Goal: Task Accomplishment & Management: Use online tool/utility

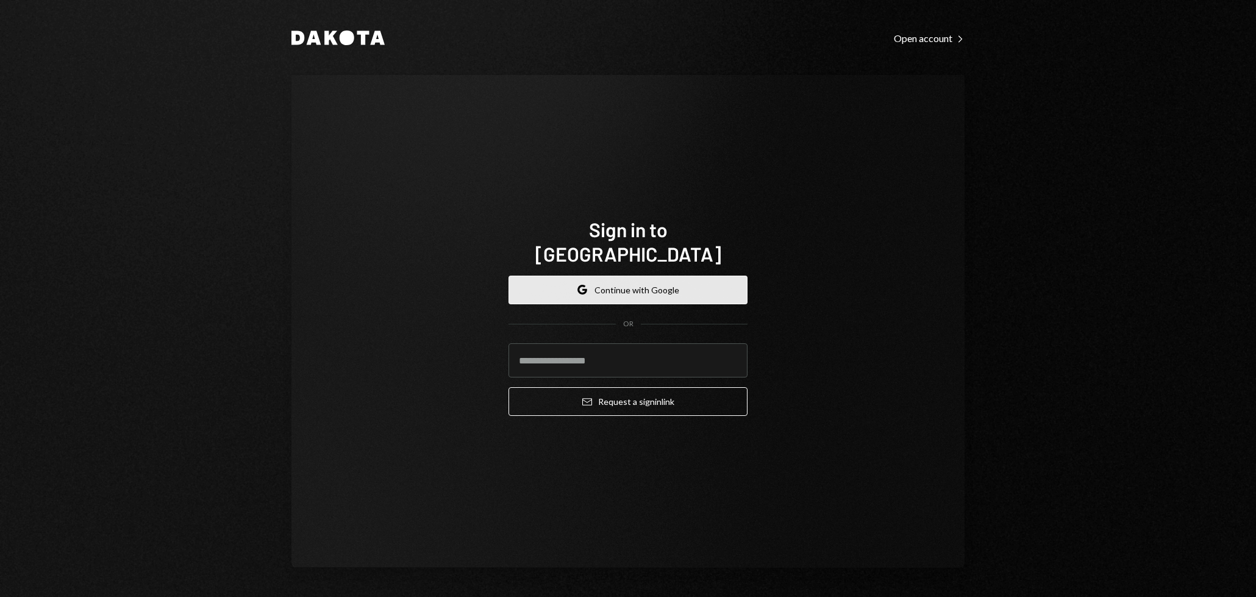
click at [607, 282] on button "Google Continue with Google" at bounding box center [627, 290] width 239 height 29
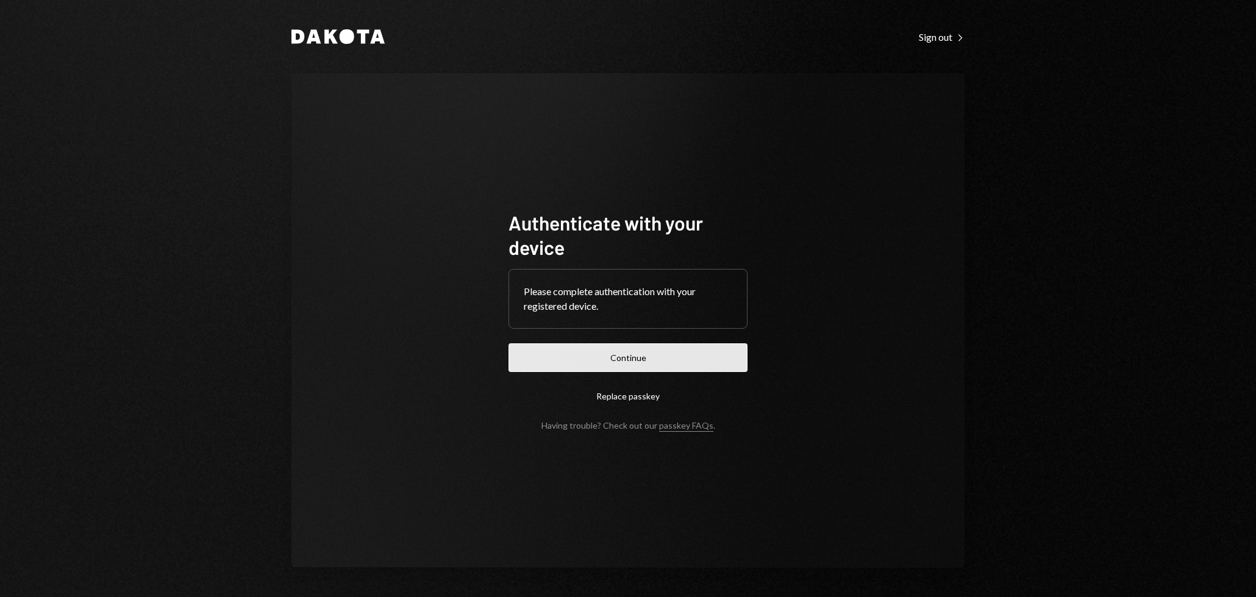
click at [636, 362] on button "Continue" at bounding box center [627, 357] width 239 height 29
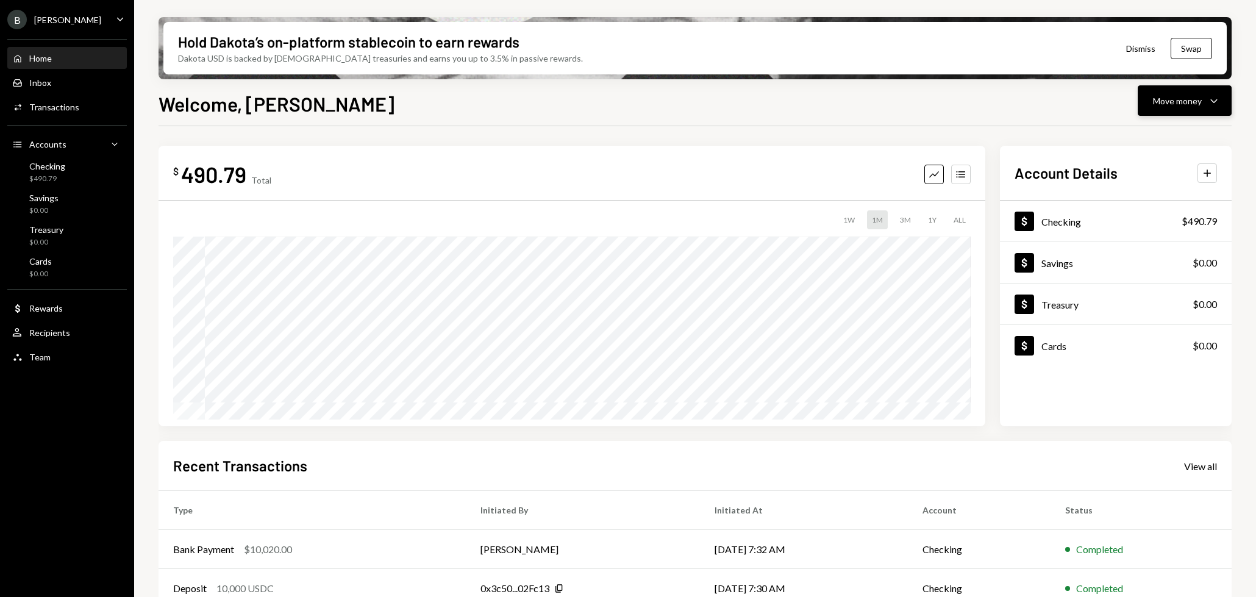
click at [1188, 101] on div "Move money" at bounding box center [1177, 100] width 49 height 13
click at [1147, 201] on div "Deposit Deposit" at bounding box center [1166, 192] width 122 height 27
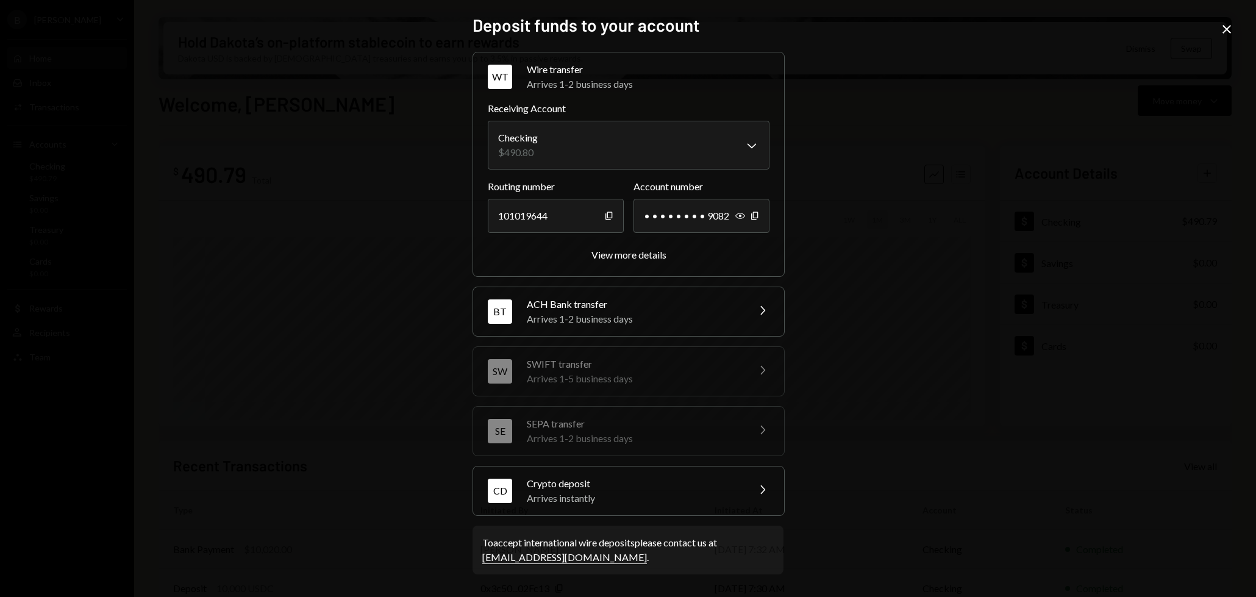
click at [618, 491] on div "Arrives instantly" at bounding box center [633, 498] width 213 height 15
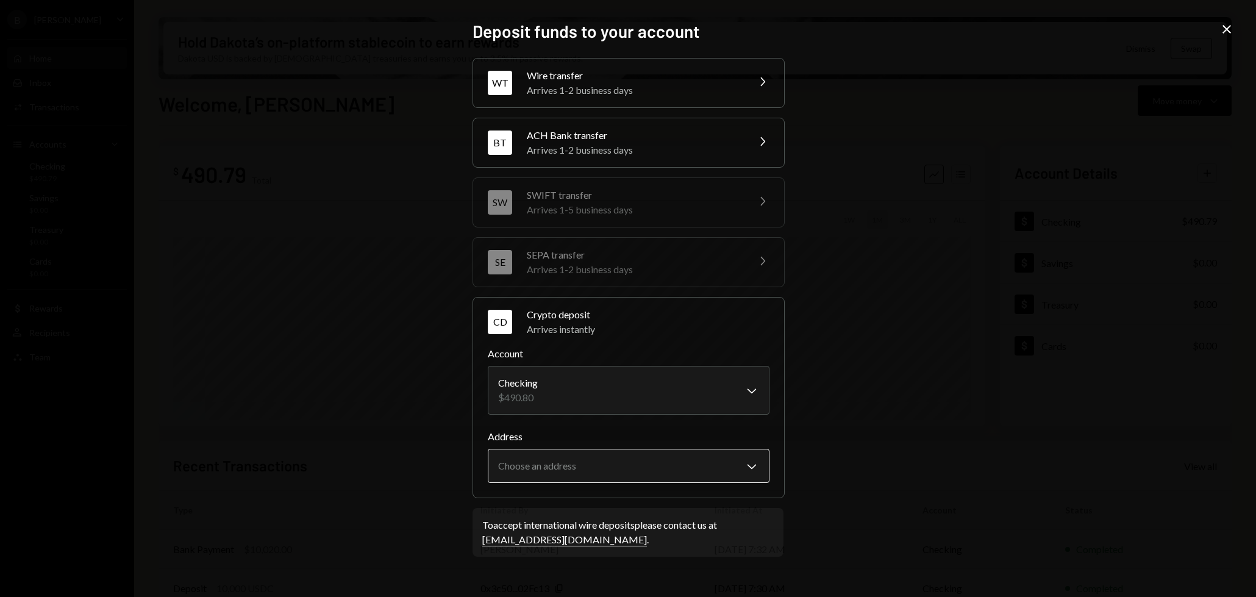
click at [605, 454] on body "B Billy Bets Caret Down Home Home Inbox Inbox Activities Transactions Accounts …" at bounding box center [628, 298] width 1256 height 597
select select "**********"
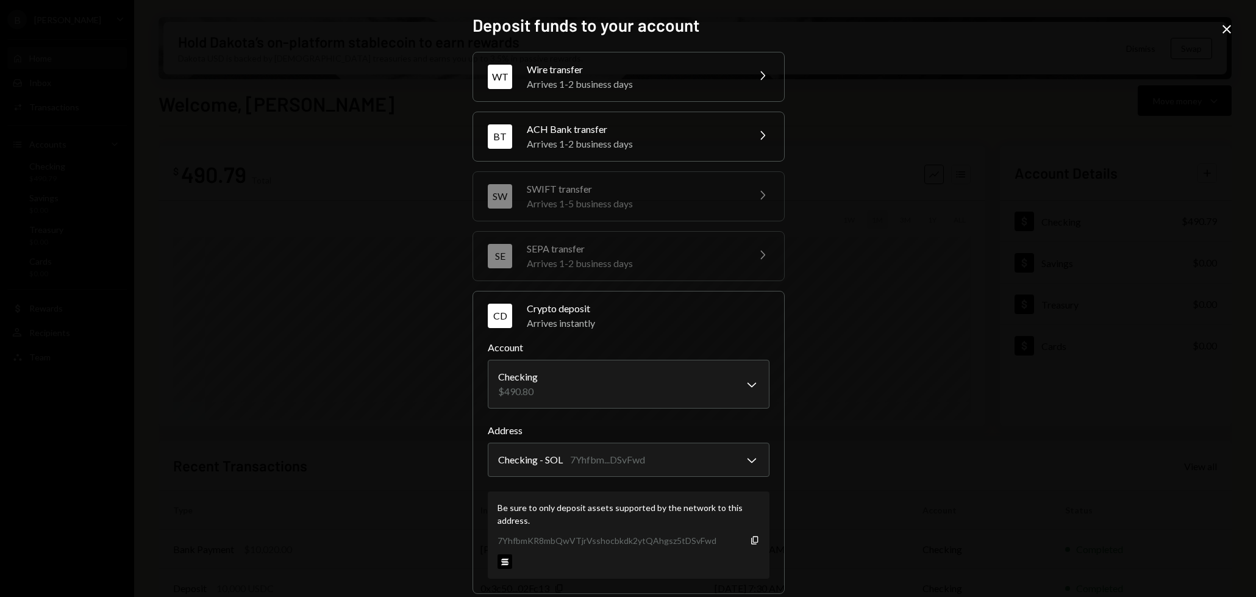
scroll to position [74, 0]
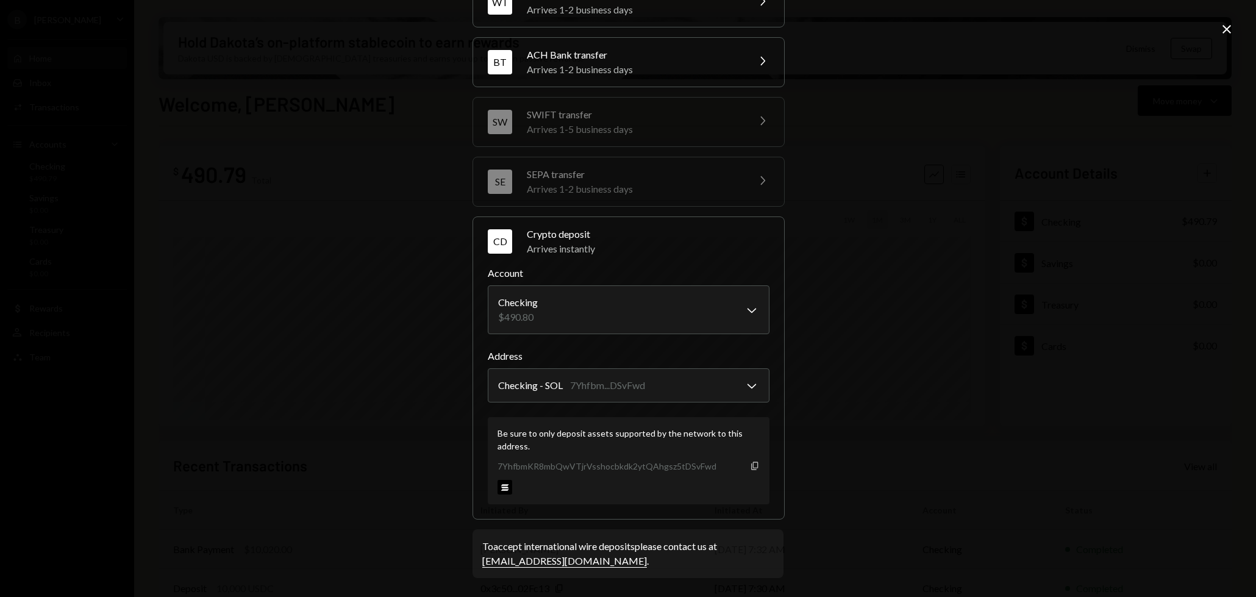
click at [751, 468] on icon "button" at bounding box center [754, 465] width 7 height 8
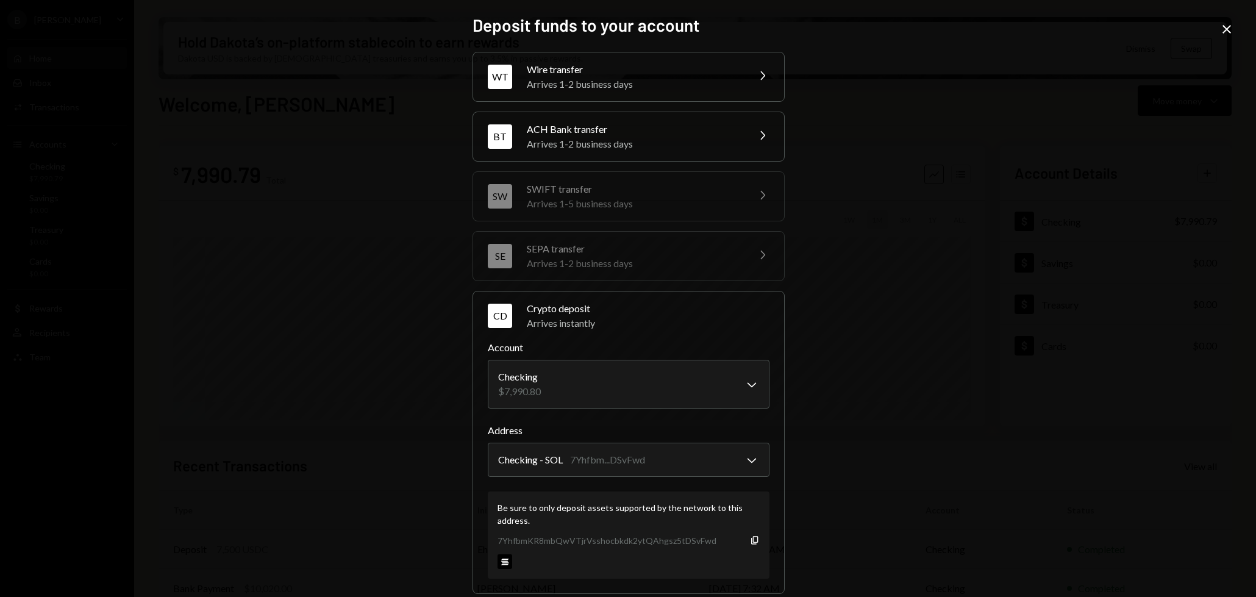
click at [1225, 36] on icon "Close" at bounding box center [1226, 29] width 15 height 15
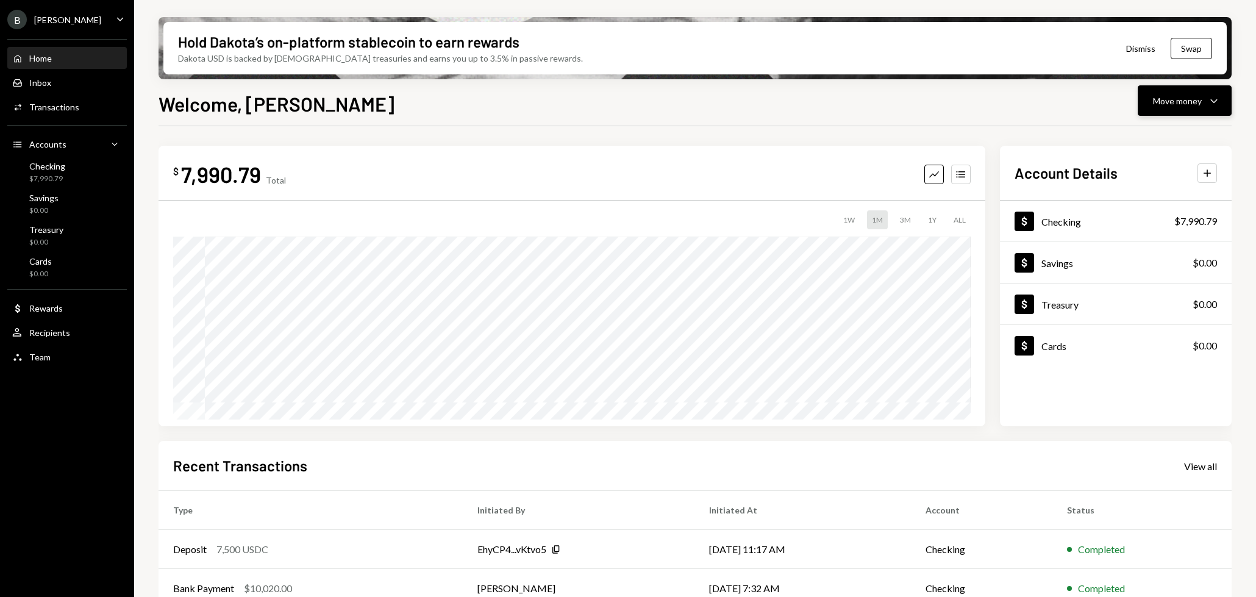
click at [1176, 107] on div "Move money Caret Down" at bounding box center [1184, 100] width 63 height 15
click at [1158, 139] on div "Send" at bounding box center [1174, 137] width 89 height 13
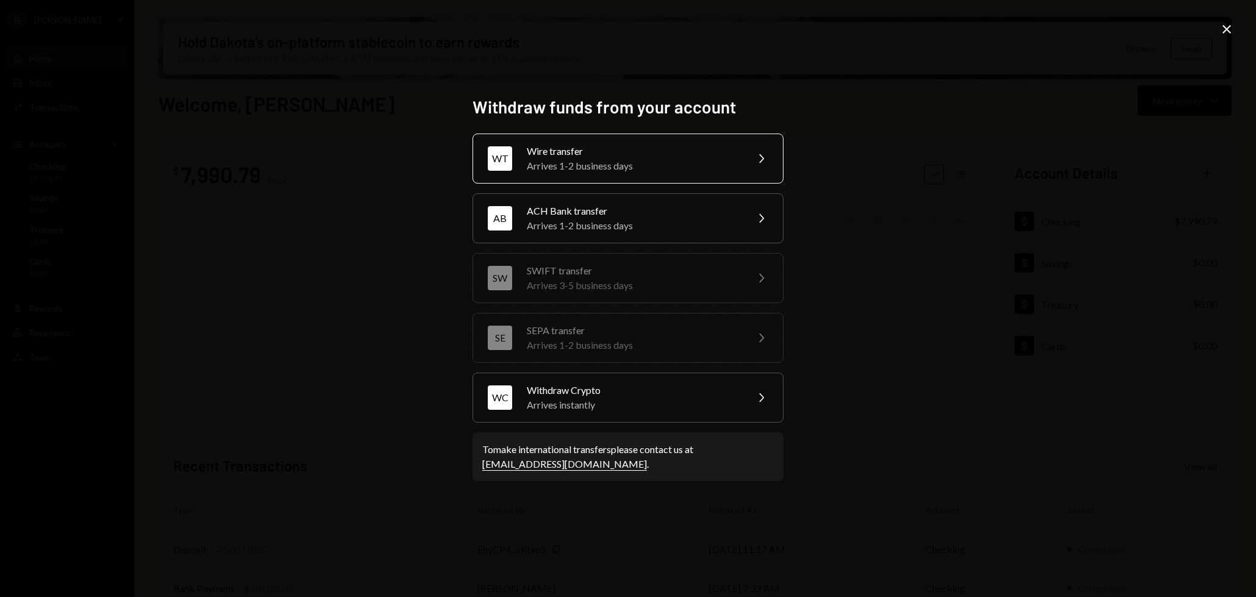
click at [699, 162] on div "Arrives 1-2 business days" at bounding box center [633, 166] width 212 height 15
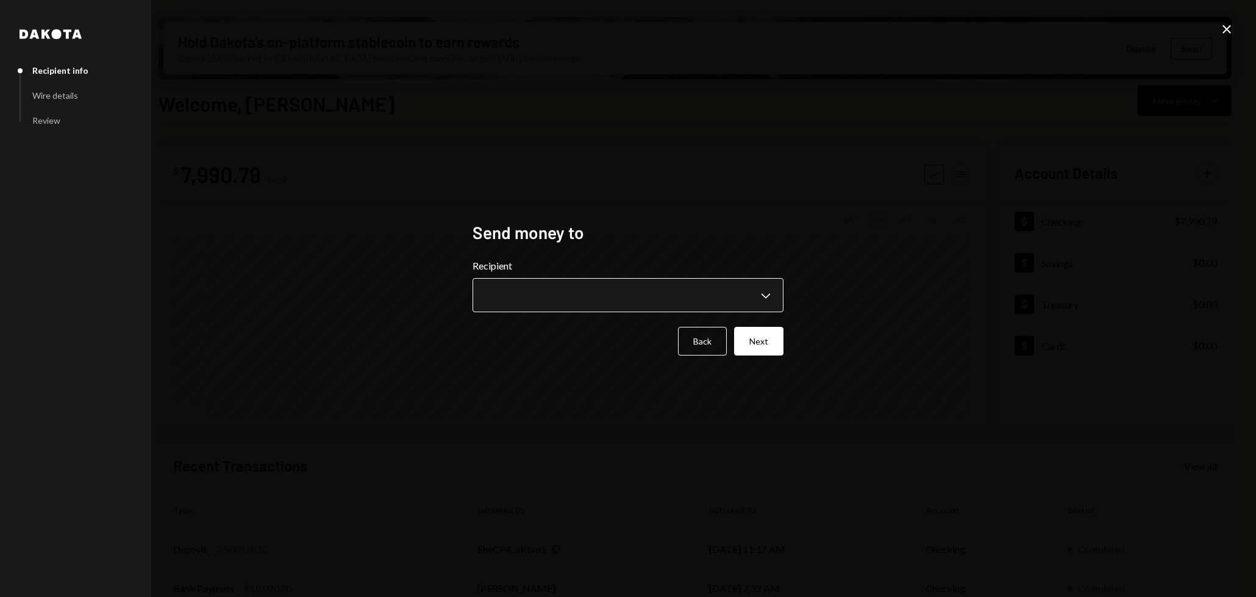
click at [578, 304] on body "B Billy Bets Caret Down Home Home Inbox Inbox Activities Transactions Accounts …" at bounding box center [628, 298] width 1256 height 597
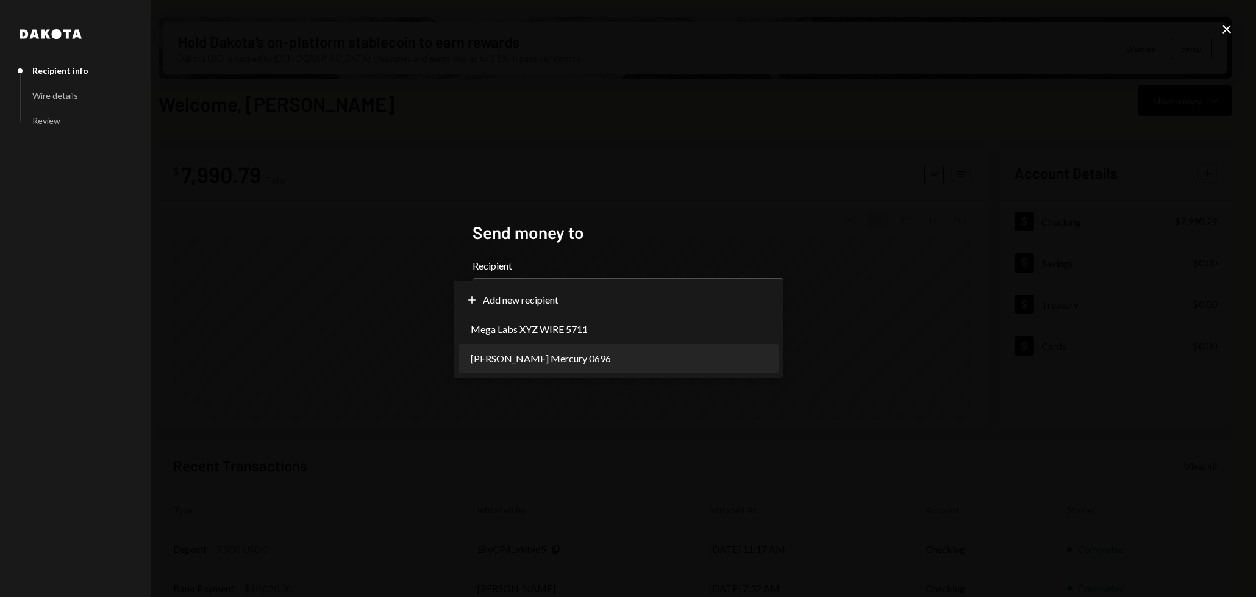
select select "**********"
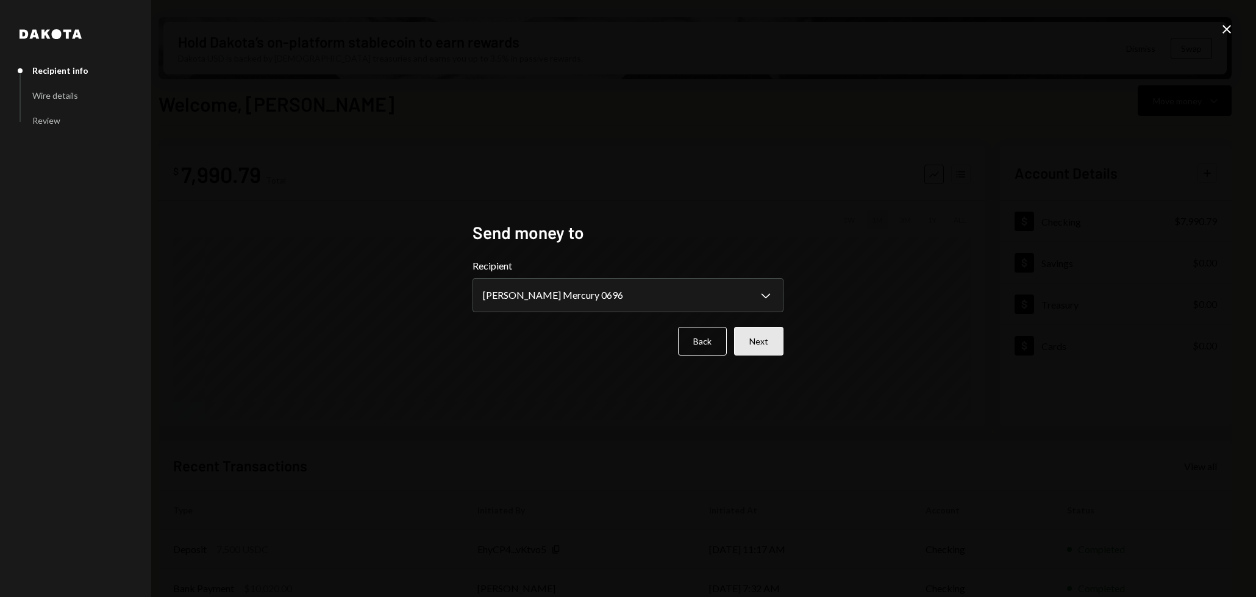
click at [763, 344] on button "Next" at bounding box center [758, 341] width 49 height 29
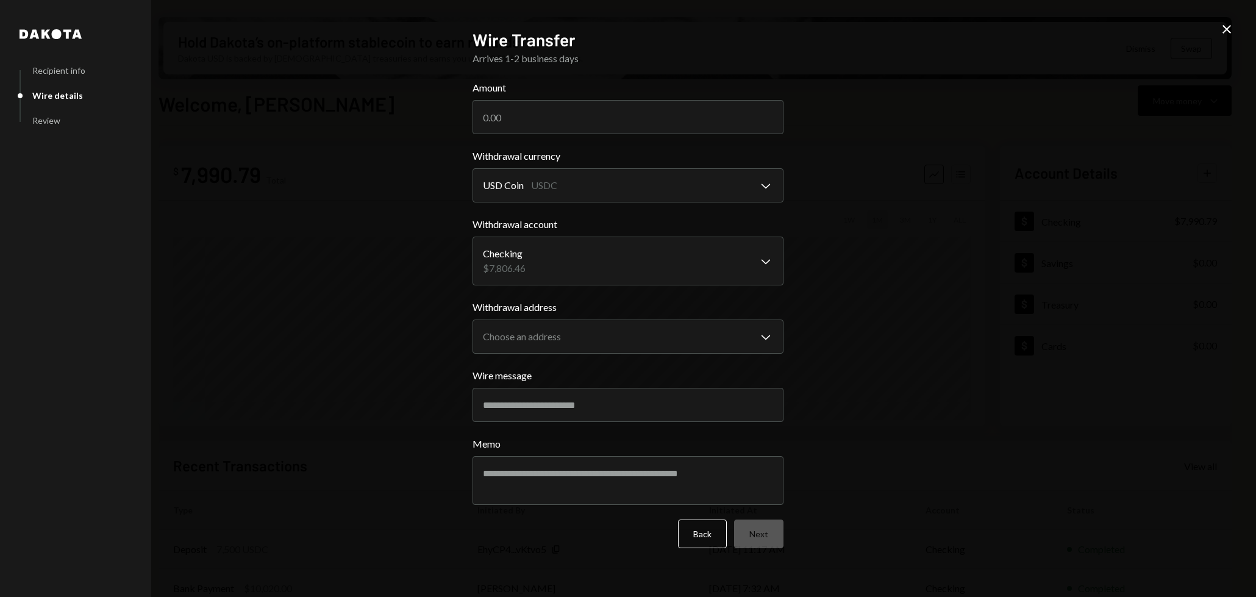
drag, startPoint x: 579, startPoint y: 121, endPoint x: 408, endPoint y: 121, distance: 171.3
click at [408, 121] on div "**********" at bounding box center [628, 298] width 1256 height 597
type input "7500"
click at [608, 334] on body "B Billy Bets Caret Down Home Home Inbox Inbox Activities Transactions Accounts …" at bounding box center [628, 298] width 1256 height 597
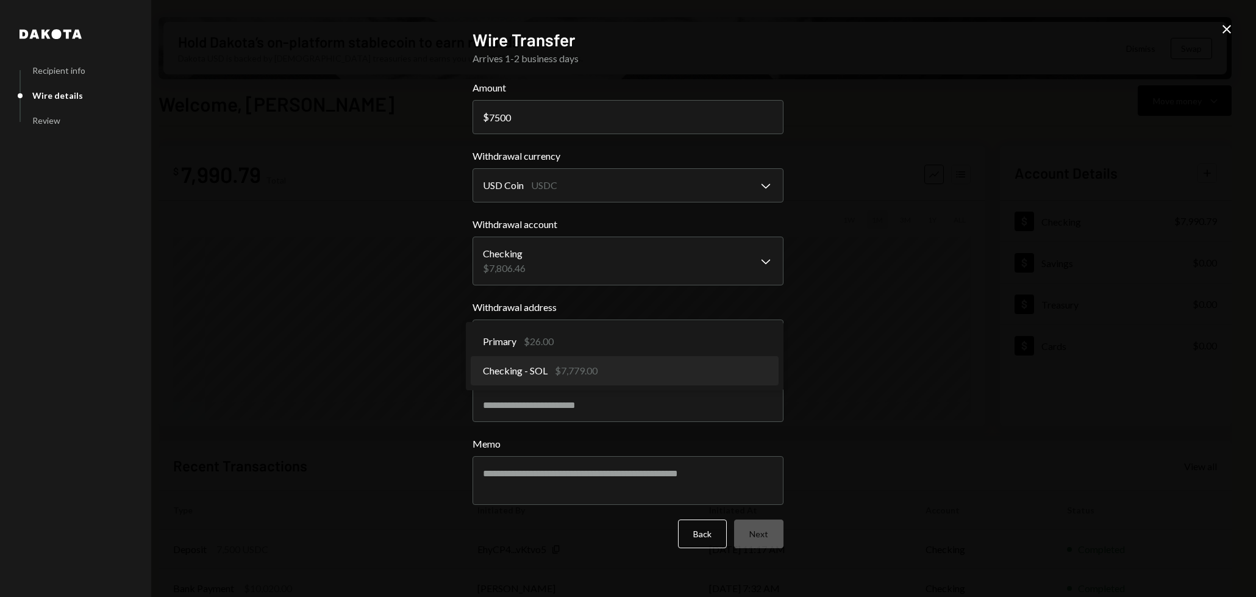
select select "**********"
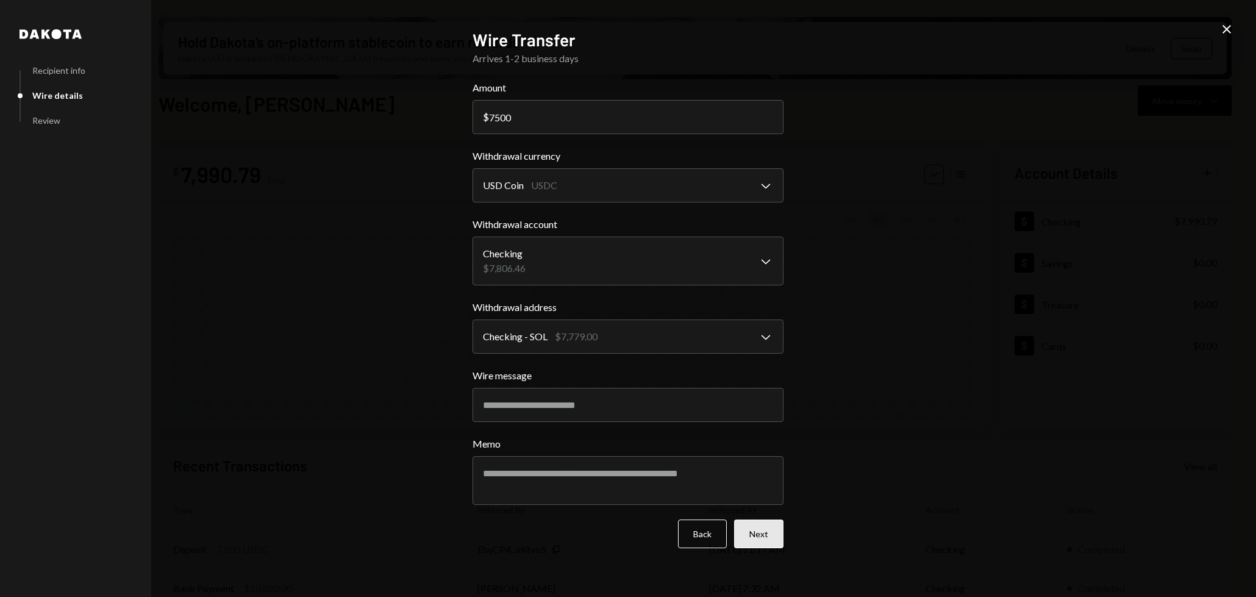
click at [754, 539] on button "Next" at bounding box center [758, 533] width 49 height 29
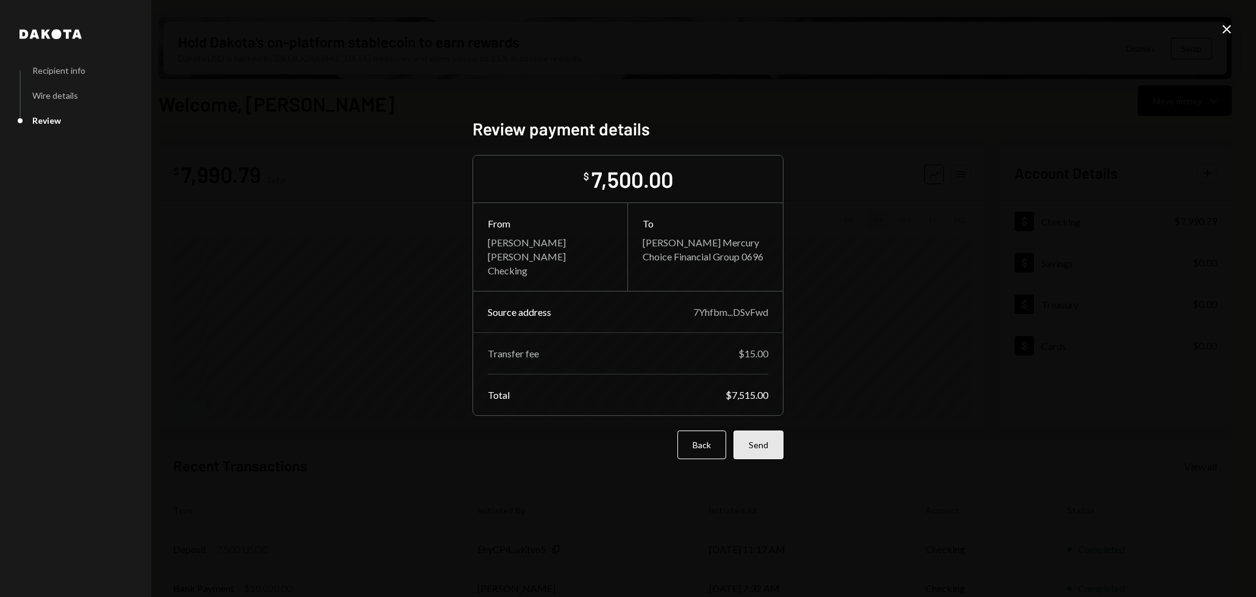
click at [754, 443] on button "Send" at bounding box center [758, 444] width 50 height 29
